Goal: Information Seeking & Learning: Learn about a topic

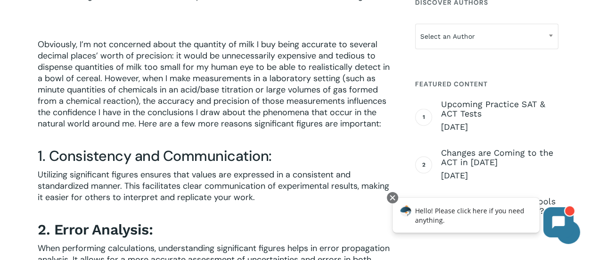
scroll to position [726, 0]
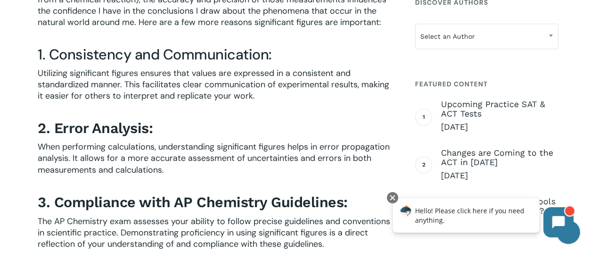
click at [173, 96] on span "Utilizing significant figures ensures that values are expressed in a consistent…" at bounding box center [213, 84] width 351 height 34
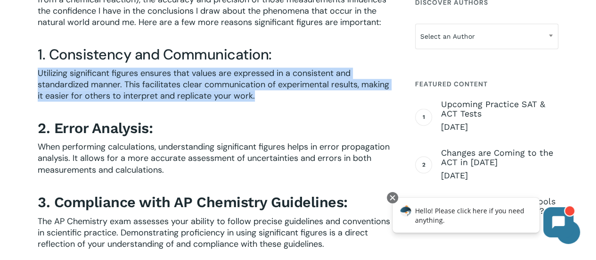
click at [173, 96] on span "Utilizing significant figures ensures that values are expressed in a consistent…" at bounding box center [213, 84] width 351 height 34
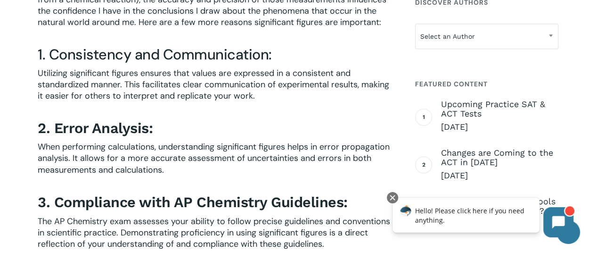
click at [173, 96] on span "Utilizing significant figures ensures that values are expressed in a consistent…" at bounding box center [213, 84] width 351 height 34
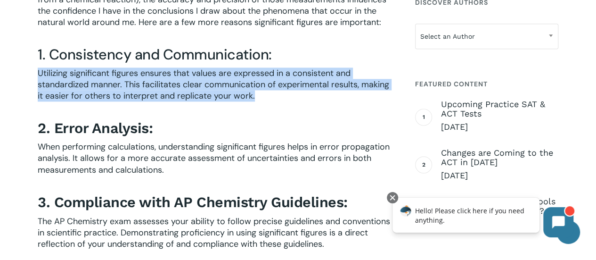
click at [173, 96] on span "Utilizing significant figures ensures that values are expressed in a consistent…" at bounding box center [213, 84] width 351 height 34
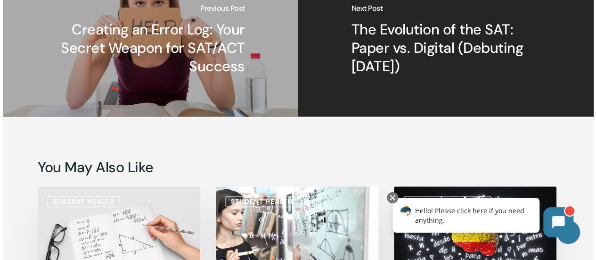
scroll to position [2263, 0]
